Goal: Information Seeking & Learning: Compare options

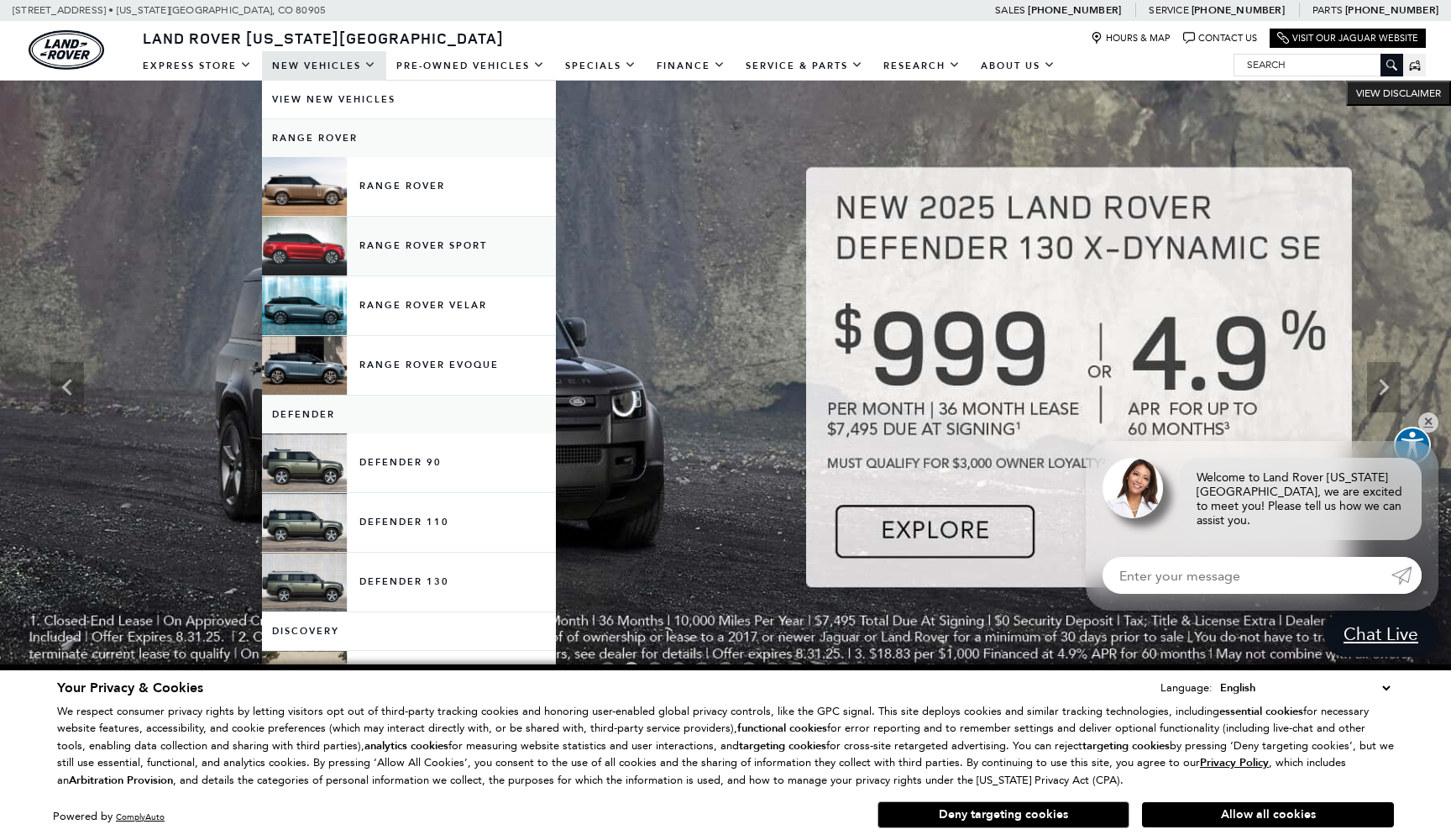
click at [387, 245] on link "Range Rover Sport" at bounding box center [409, 246] width 294 height 59
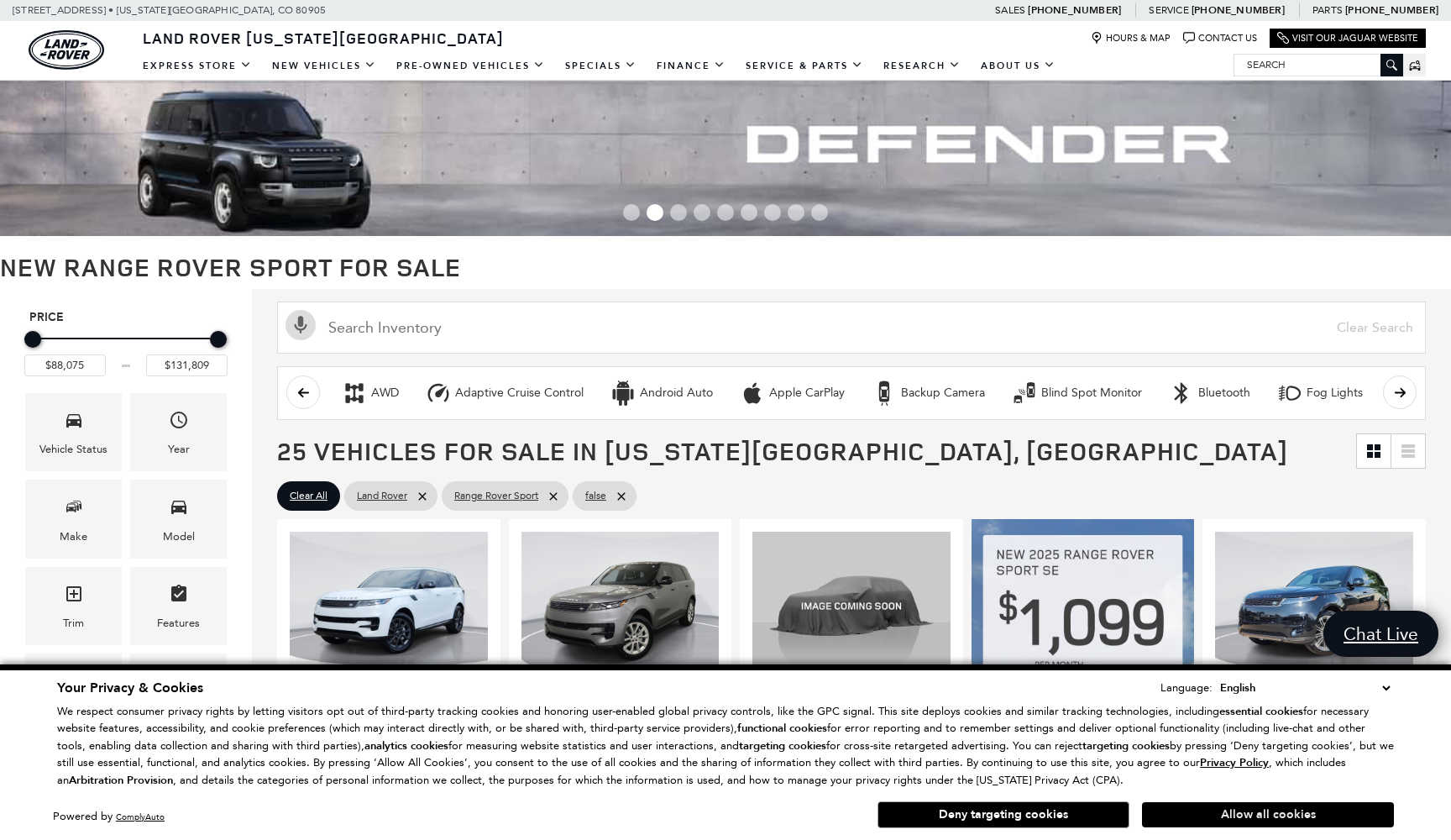
click at [1155, 811] on button "Allow all cookies" at bounding box center [1268, 814] width 252 height 25
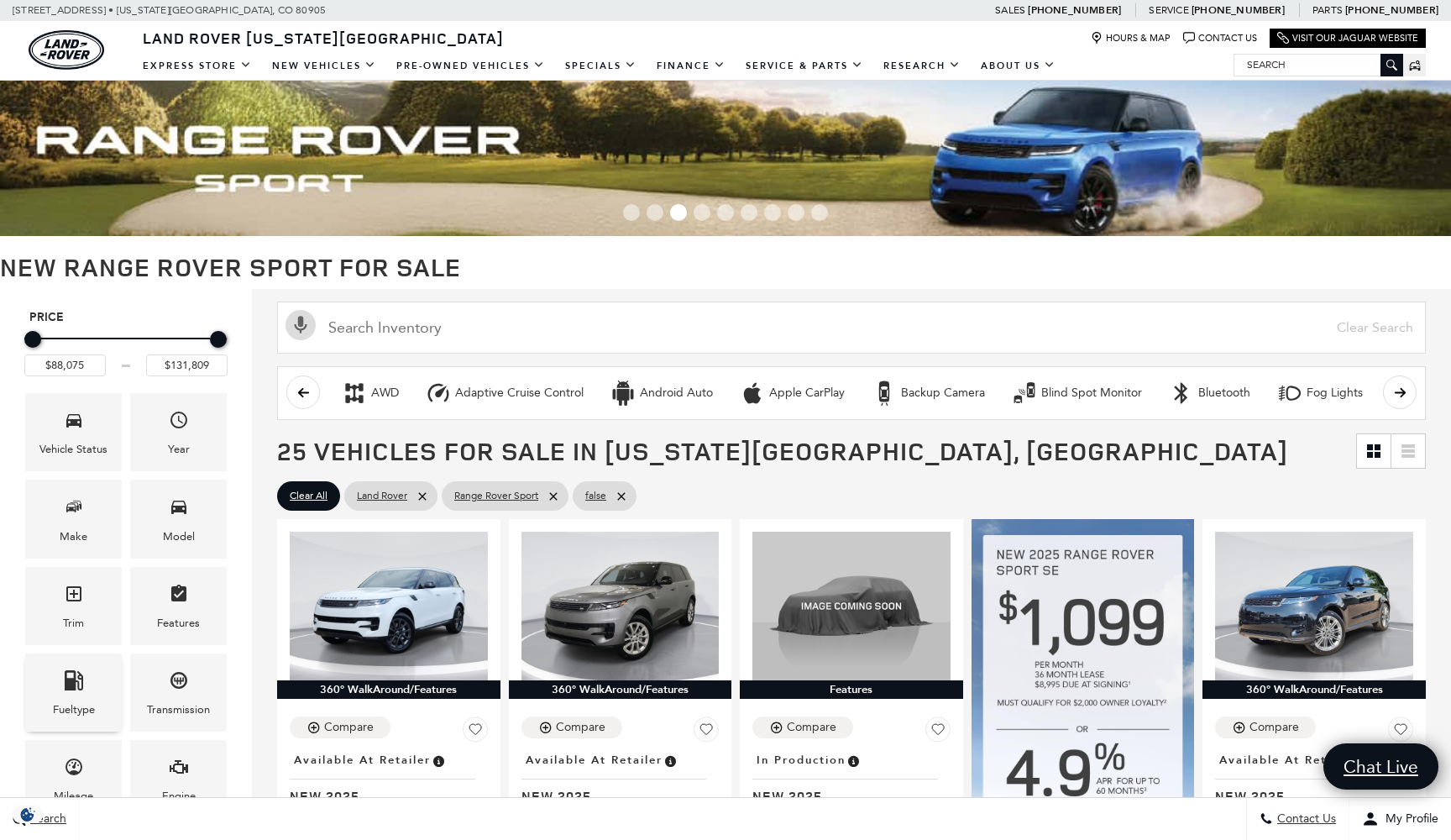
click at [94, 695] on div "Fueltype" at bounding box center [73, 692] width 96 height 78
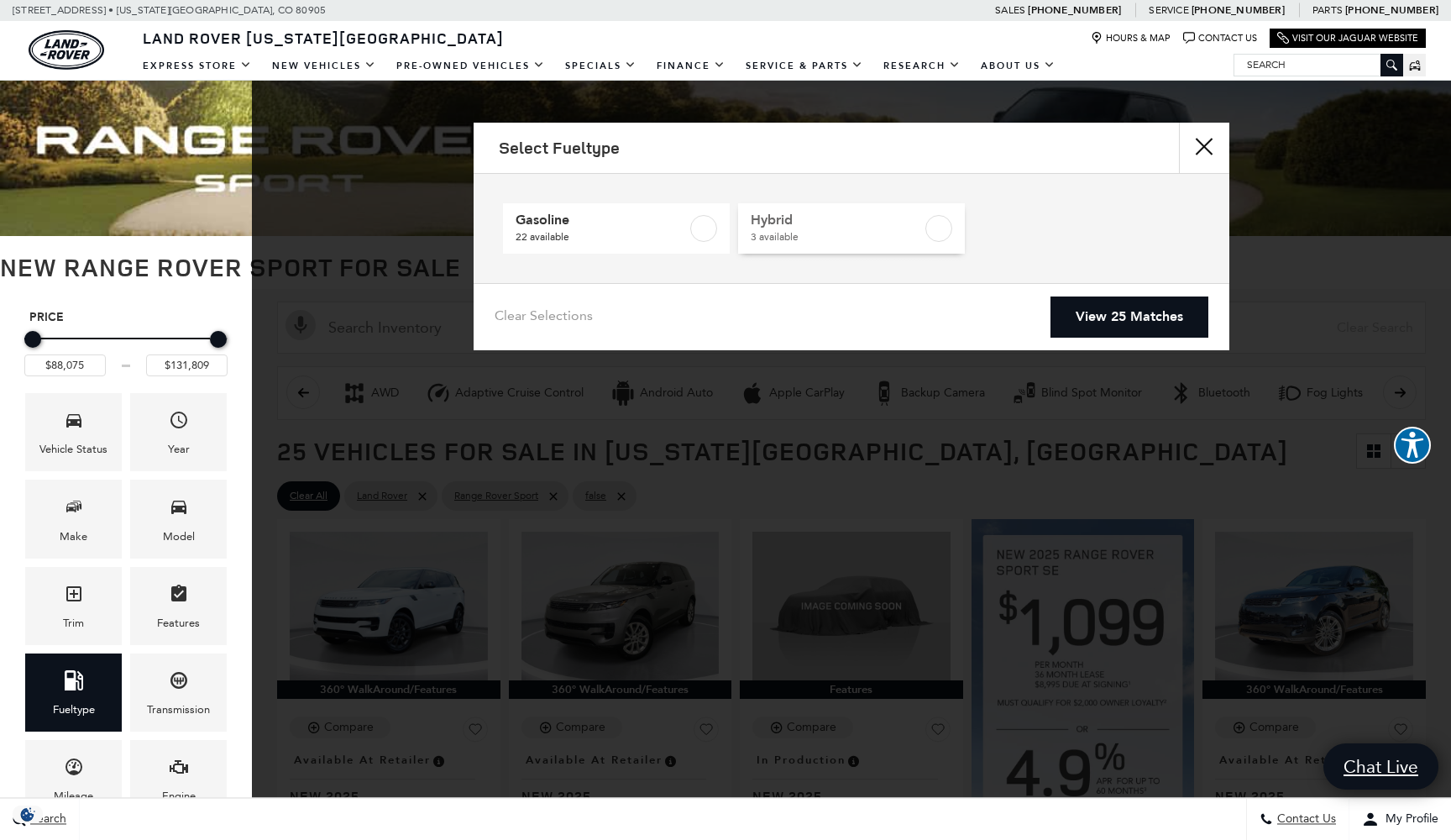
click at [898, 225] on span "Hybrid" at bounding box center [836, 220] width 171 height 16
type input "$102,860"
type input "$113,655"
checkbox input "true"
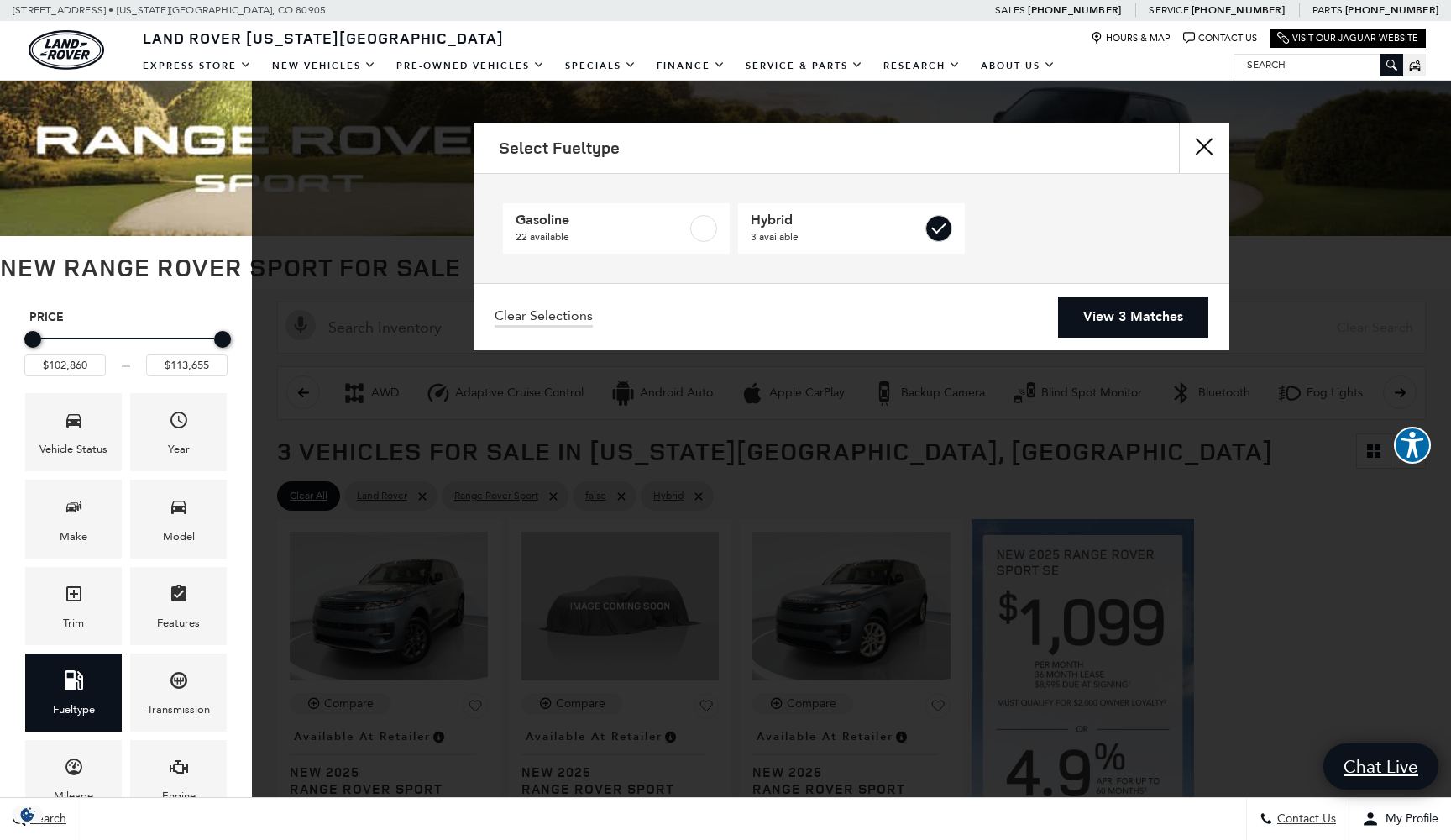
click at [1071, 314] on link "View 3 Matches" at bounding box center [1133, 317] width 150 height 41
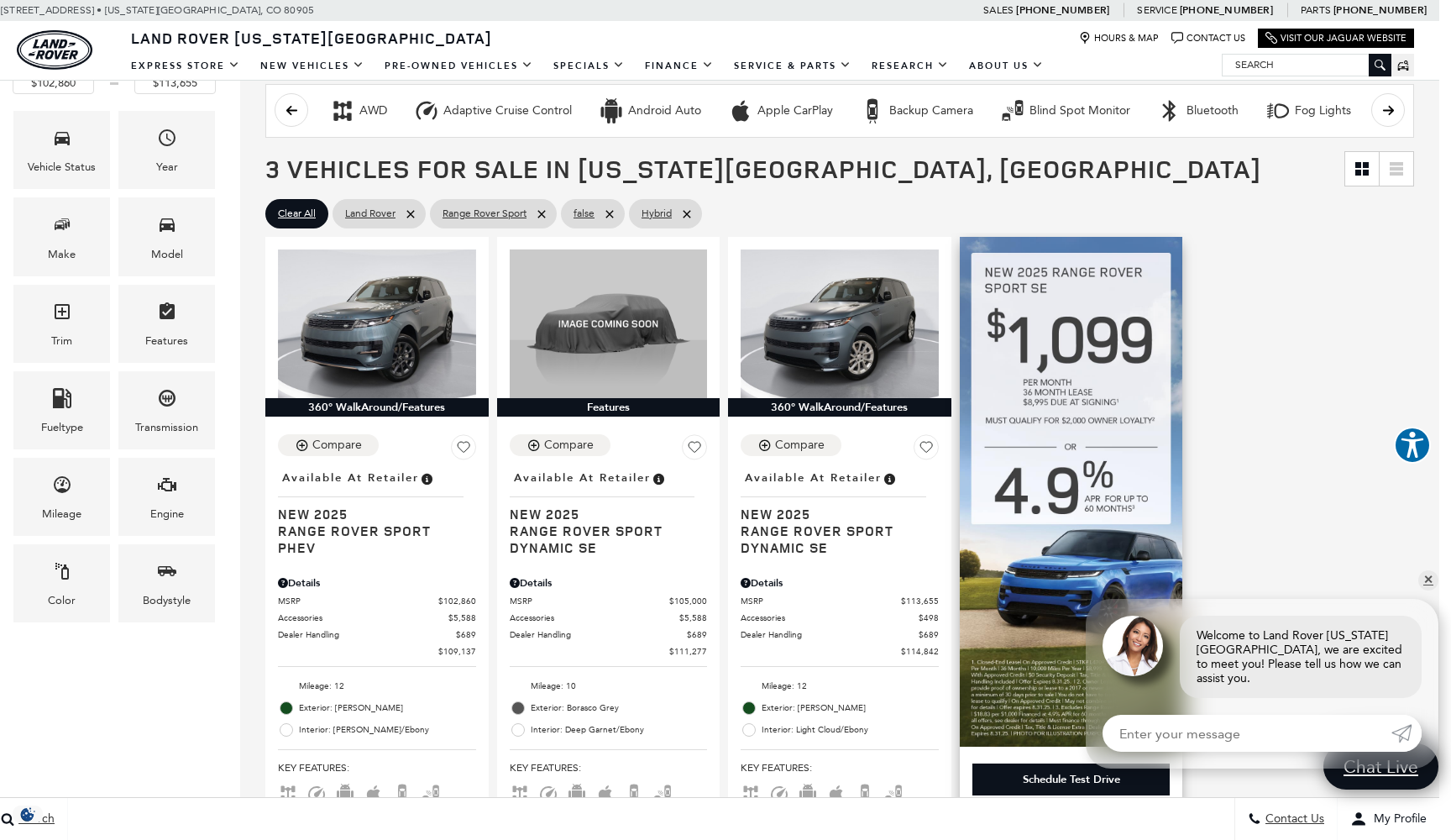
scroll to position [154, 12]
